Goal: Information Seeking & Learning: Learn about a topic

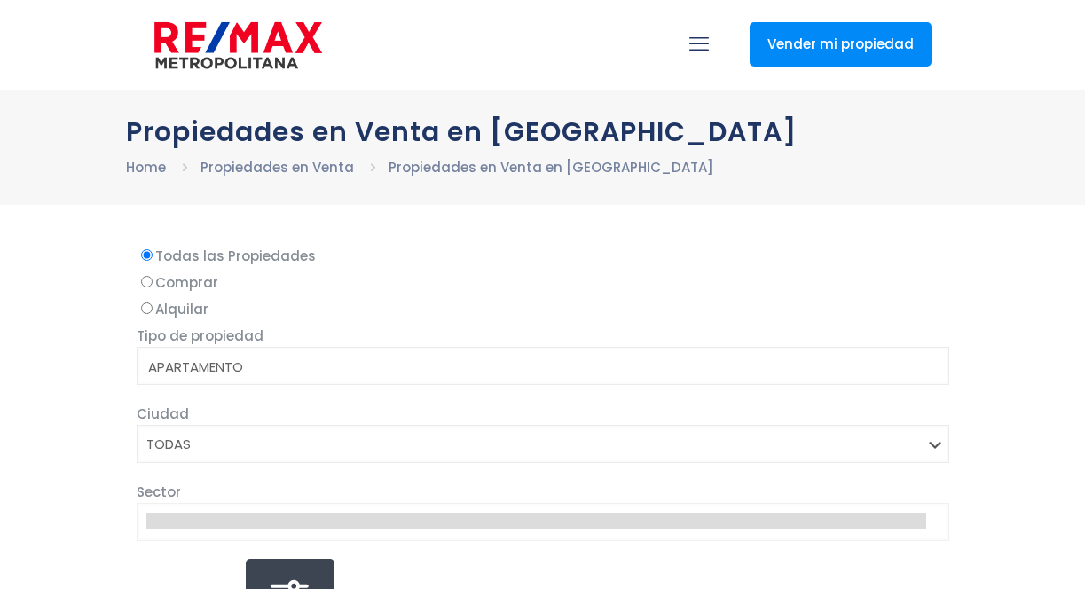
select select
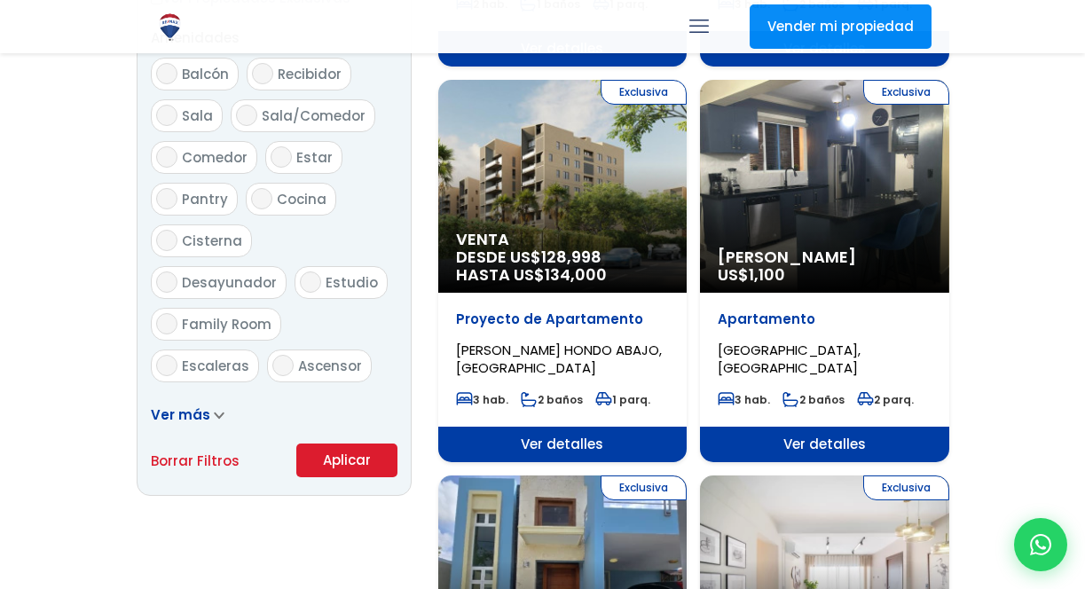
scroll to position [972, 0]
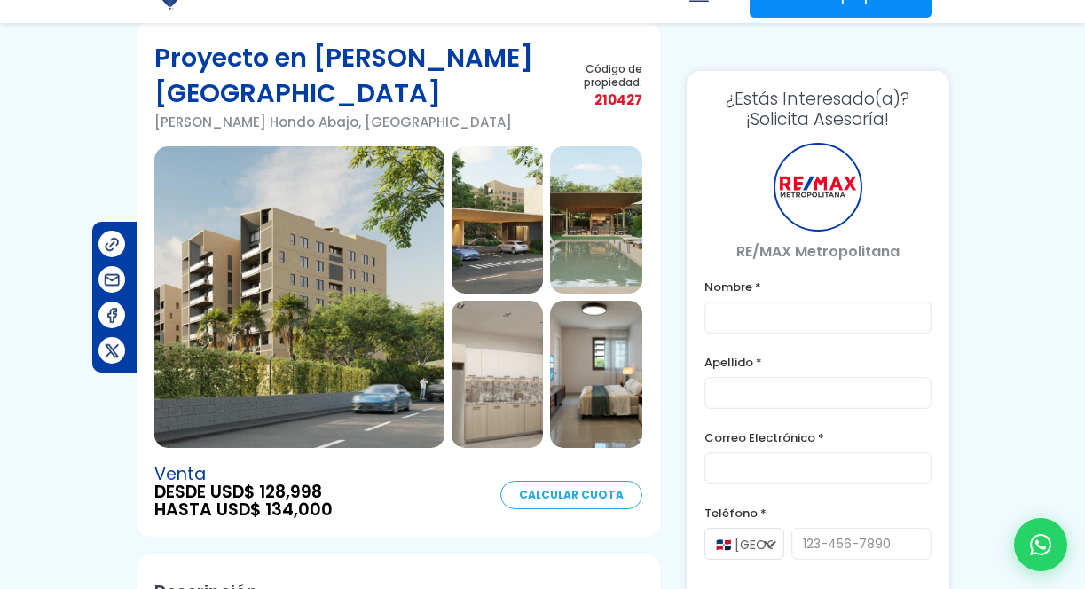
scroll to position [201, 0]
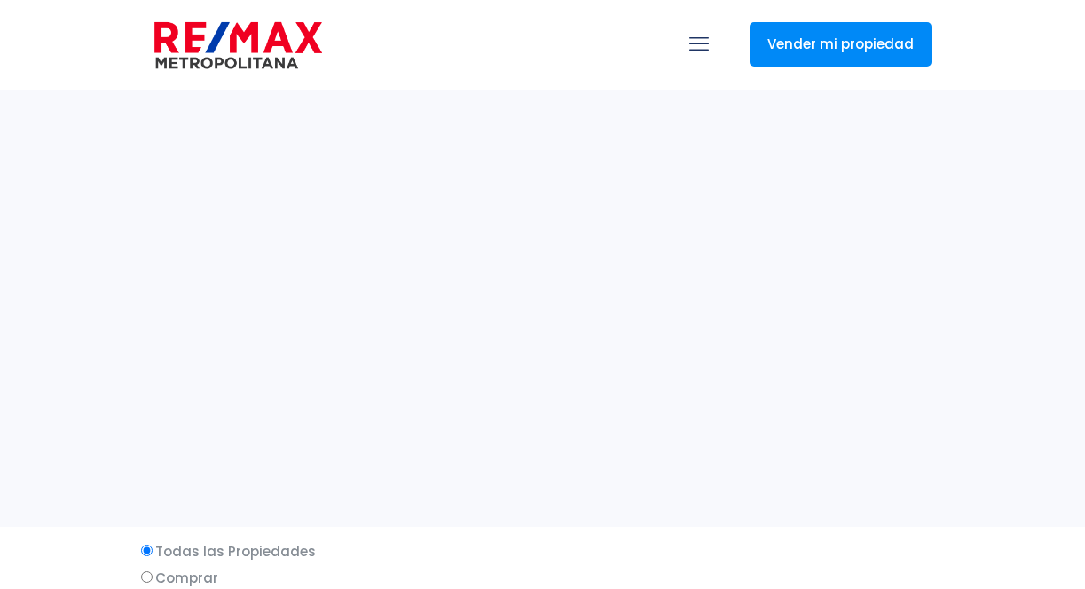
select select
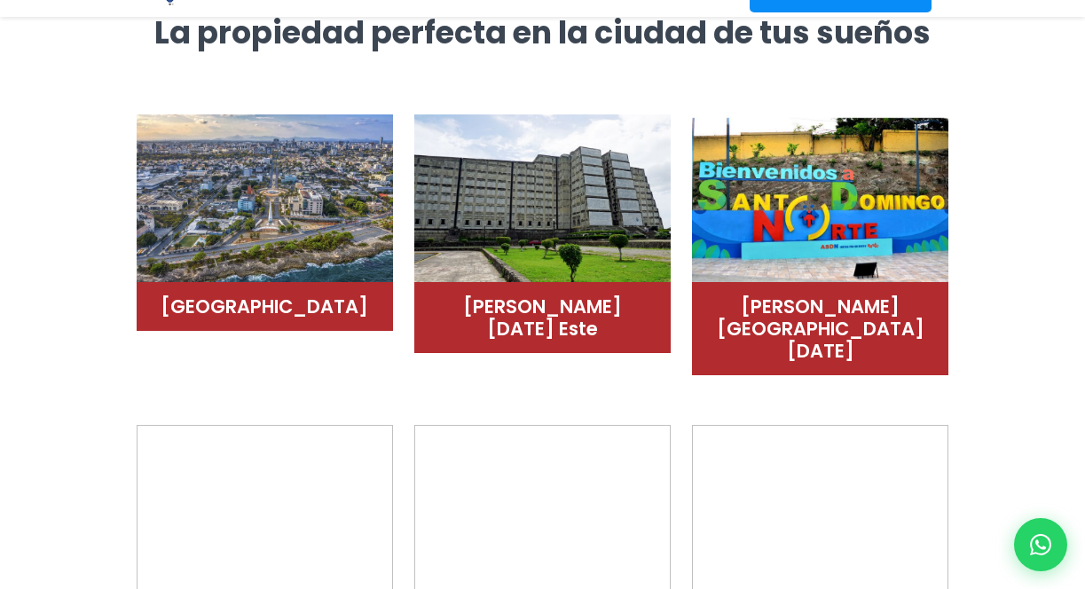
scroll to position [1297, 0]
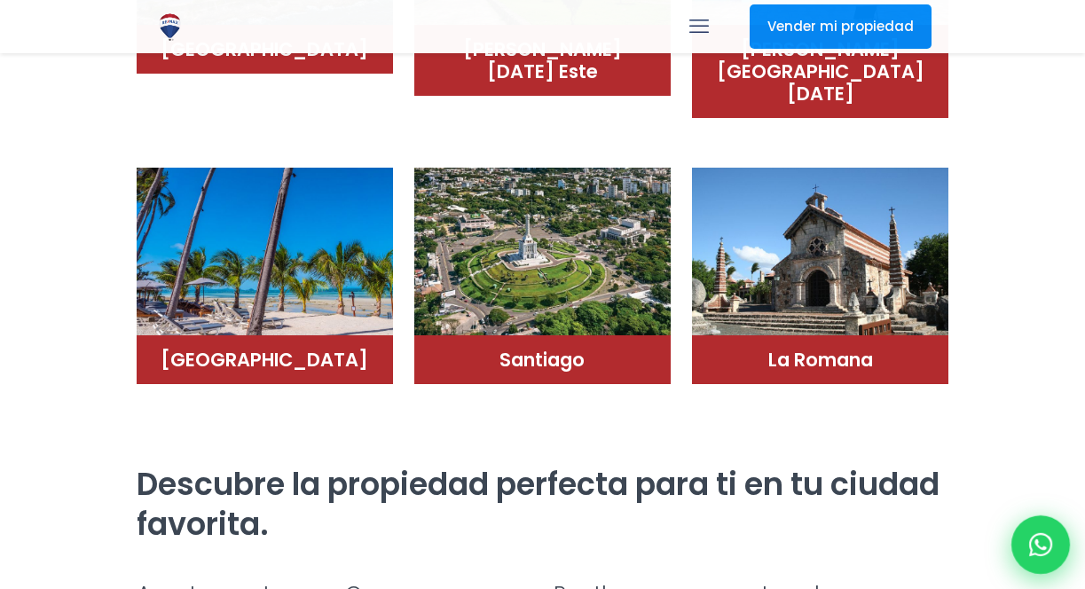
click at [1034, 545] on icon at bounding box center [1040, 544] width 23 height 23
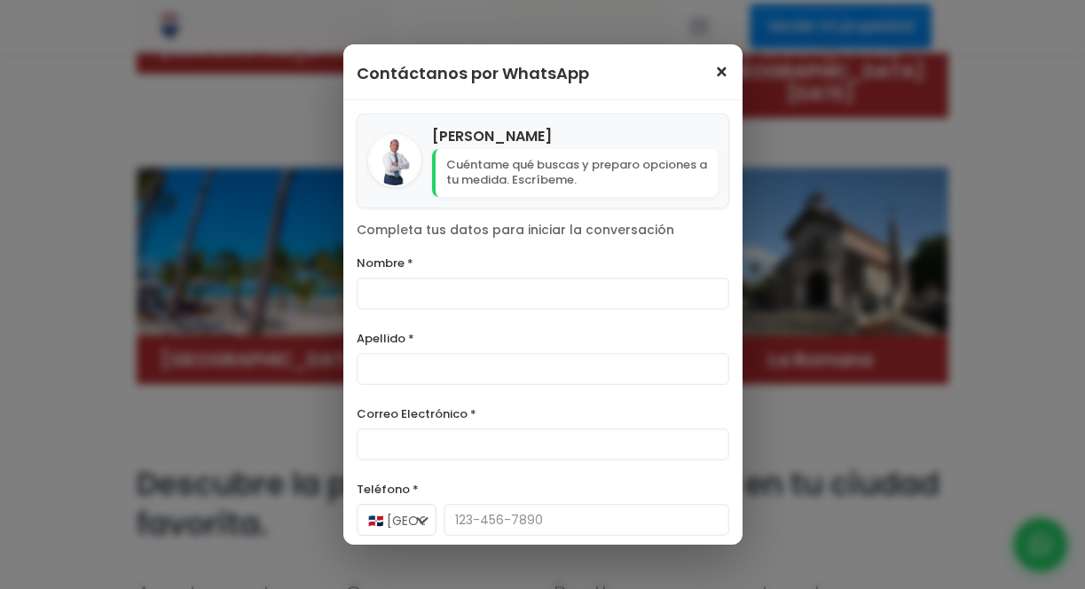
click at [720, 80] on span "×" at bounding box center [721, 72] width 15 height 21
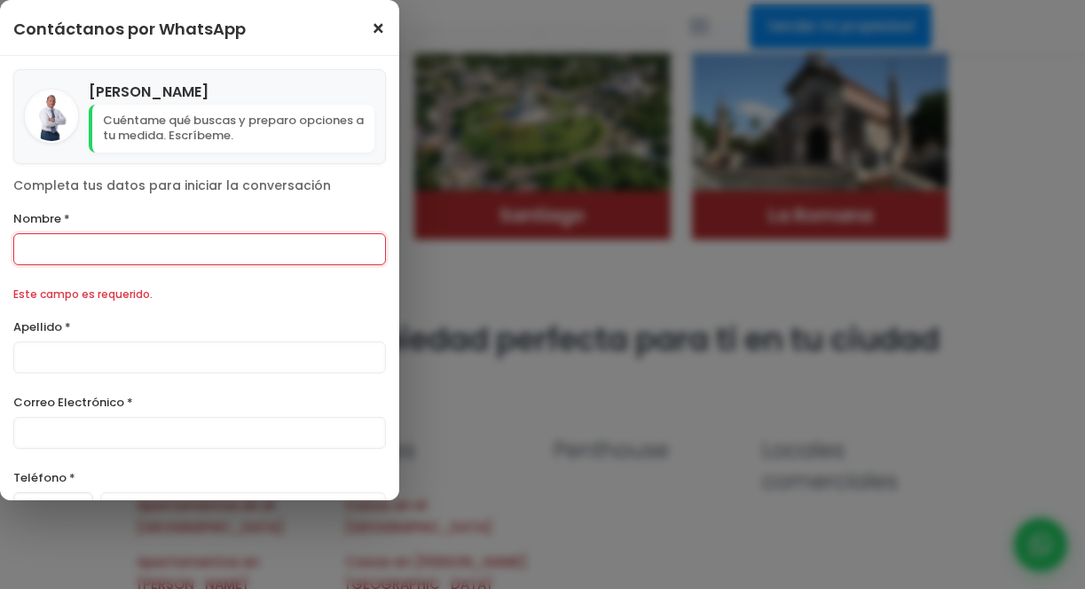
scroll to position [1486, 0]
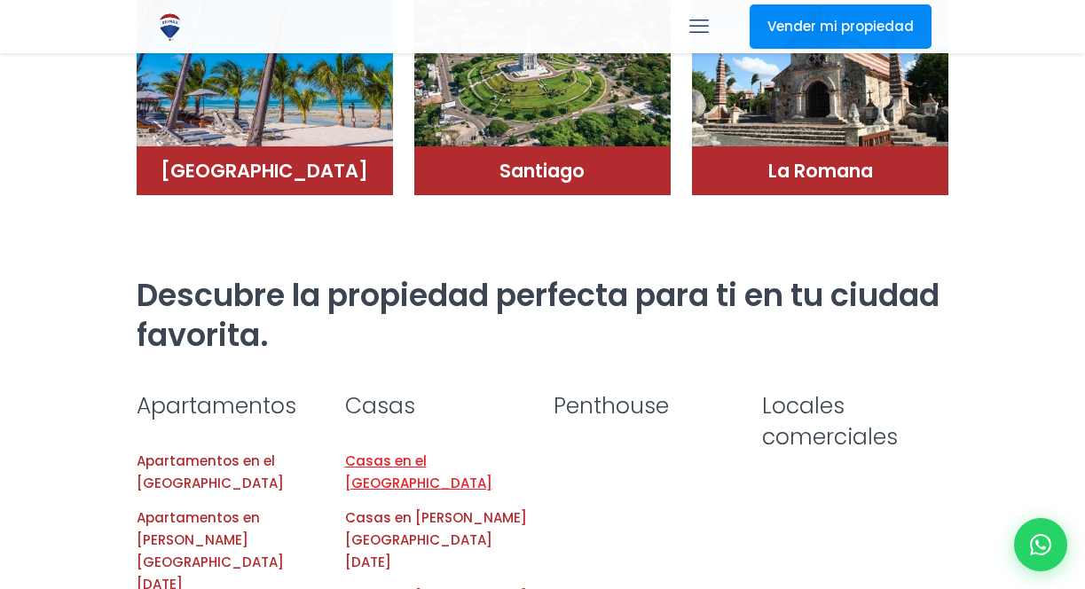
click at [393, 451] on link "Casas en el Distrito Nacional" at bounding box center [418, 471] width 147 height 41
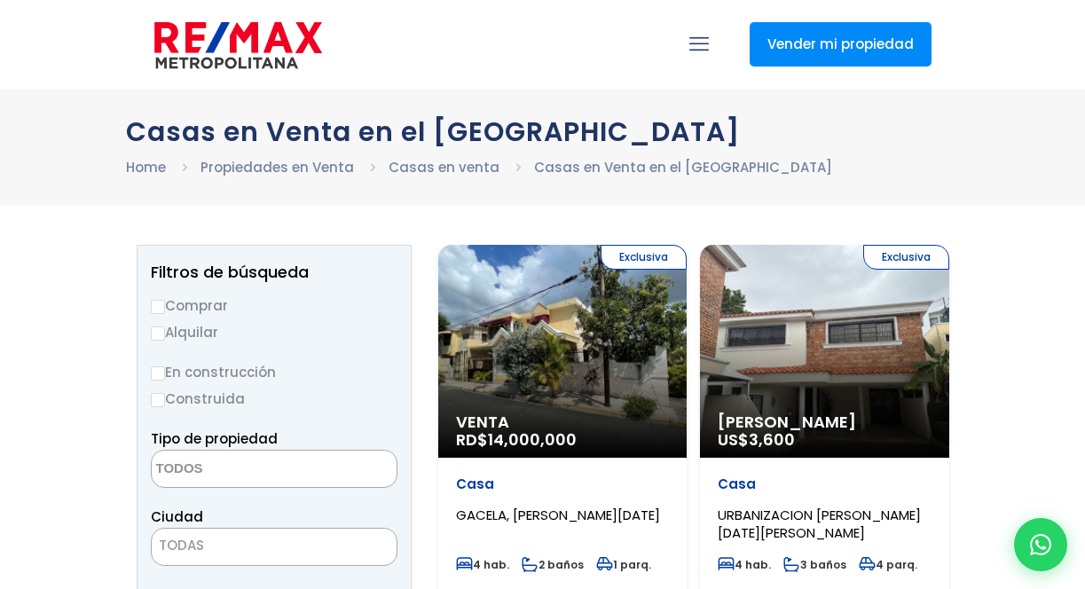
select select
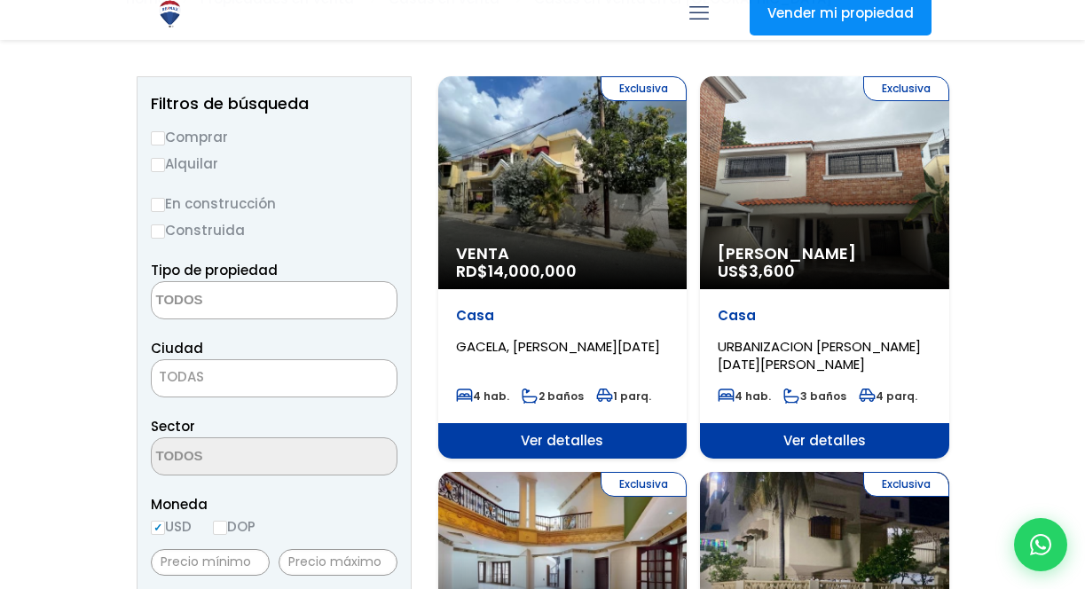
scroll to position [424, 0]
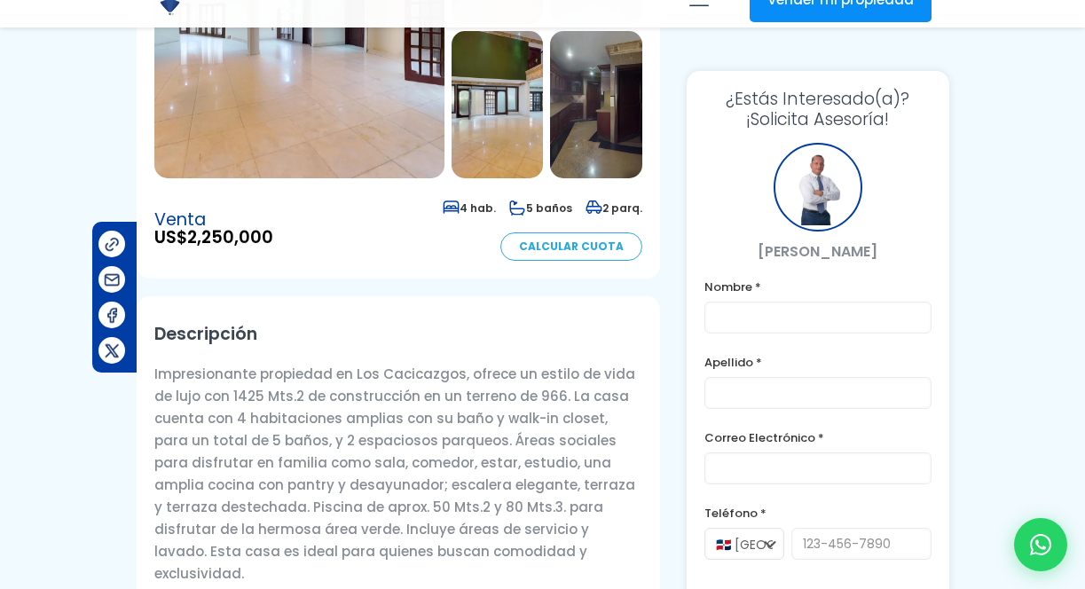
scroll to position [453, 0]
